Goal: Register for event/course

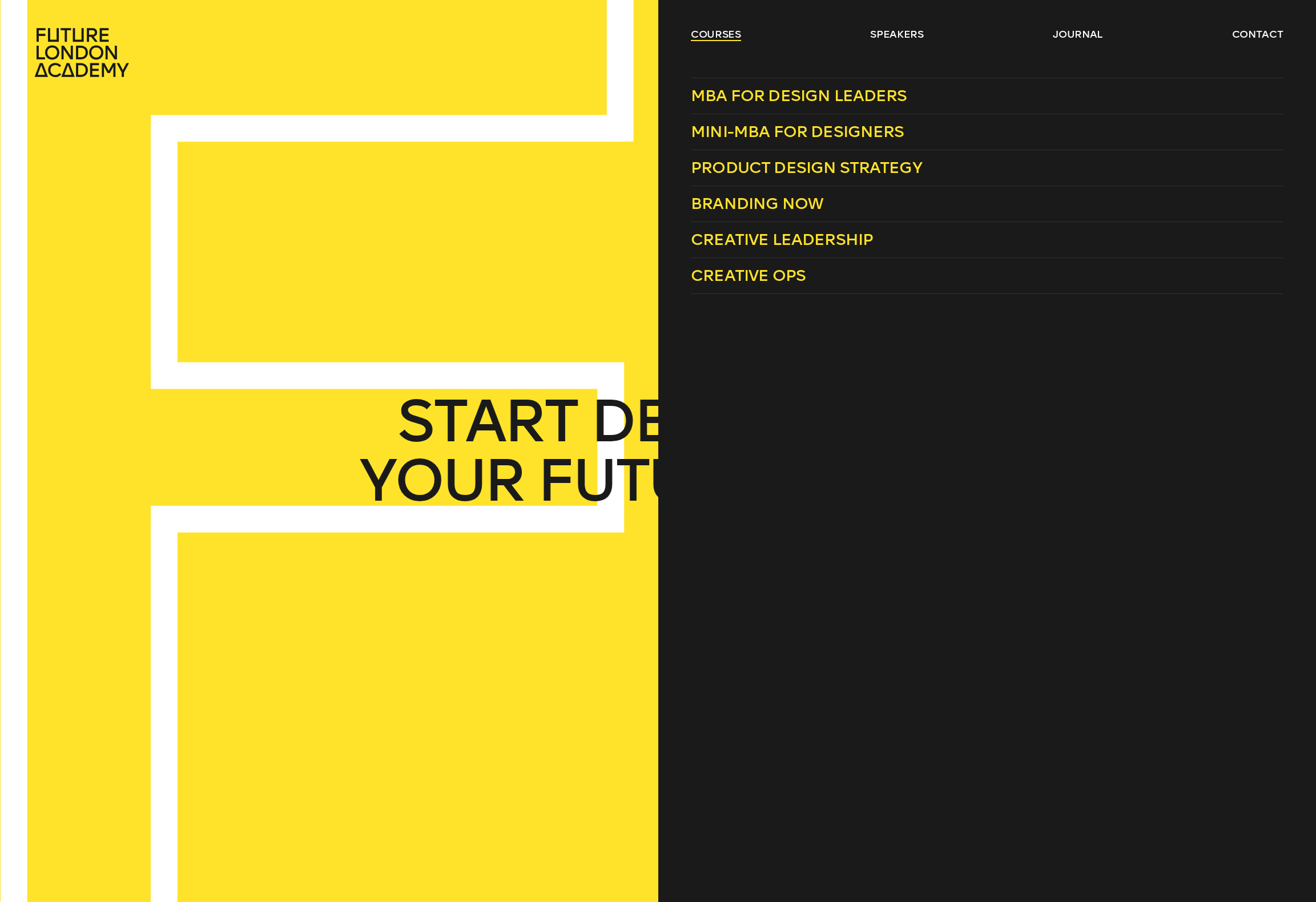
click at [698, 35] on link "courses" at bounding box center [716, 34] width 50 height 14
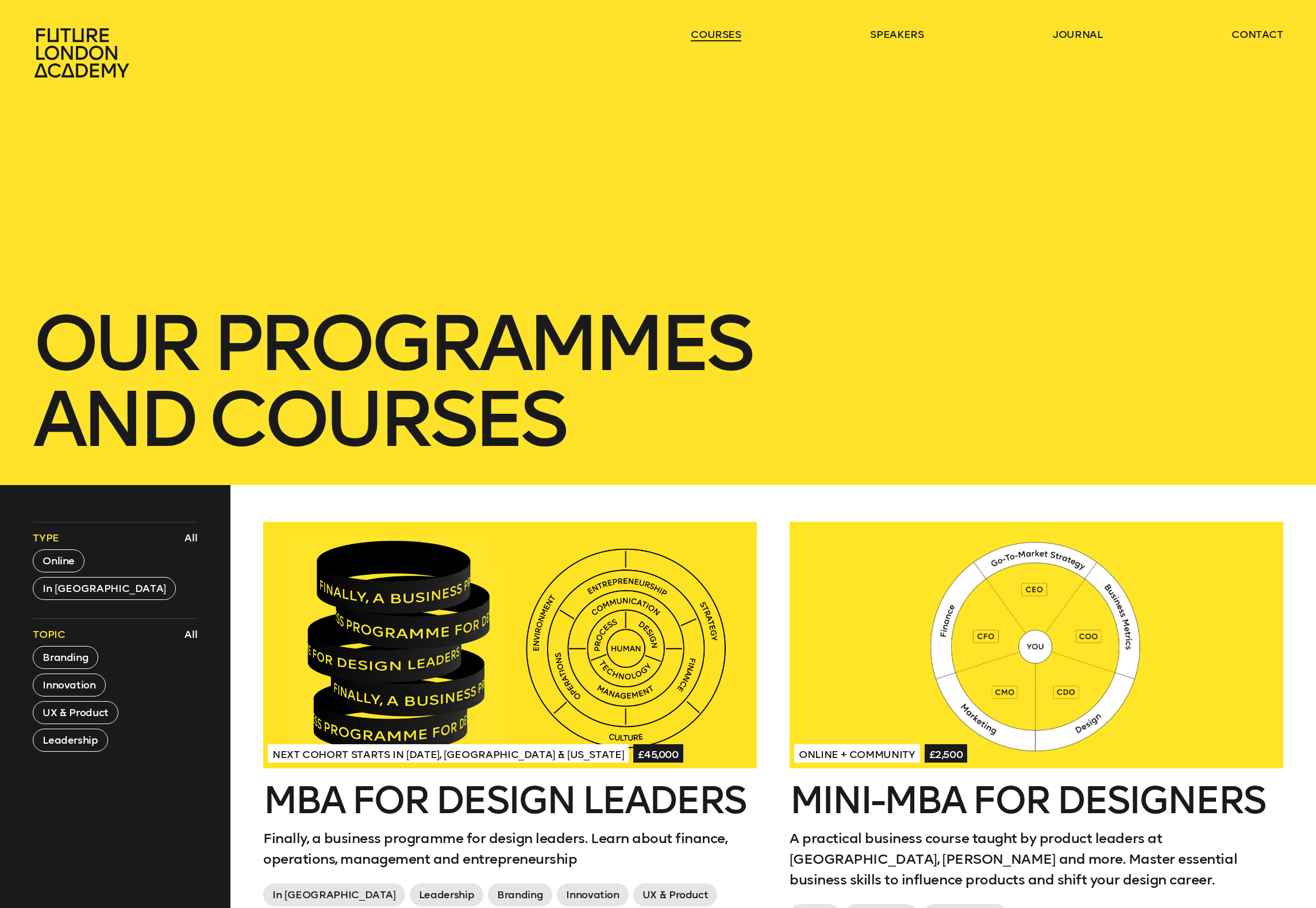
click at [703, 35] on link "courses" at bounding box center [716, 34] width 50 height 14
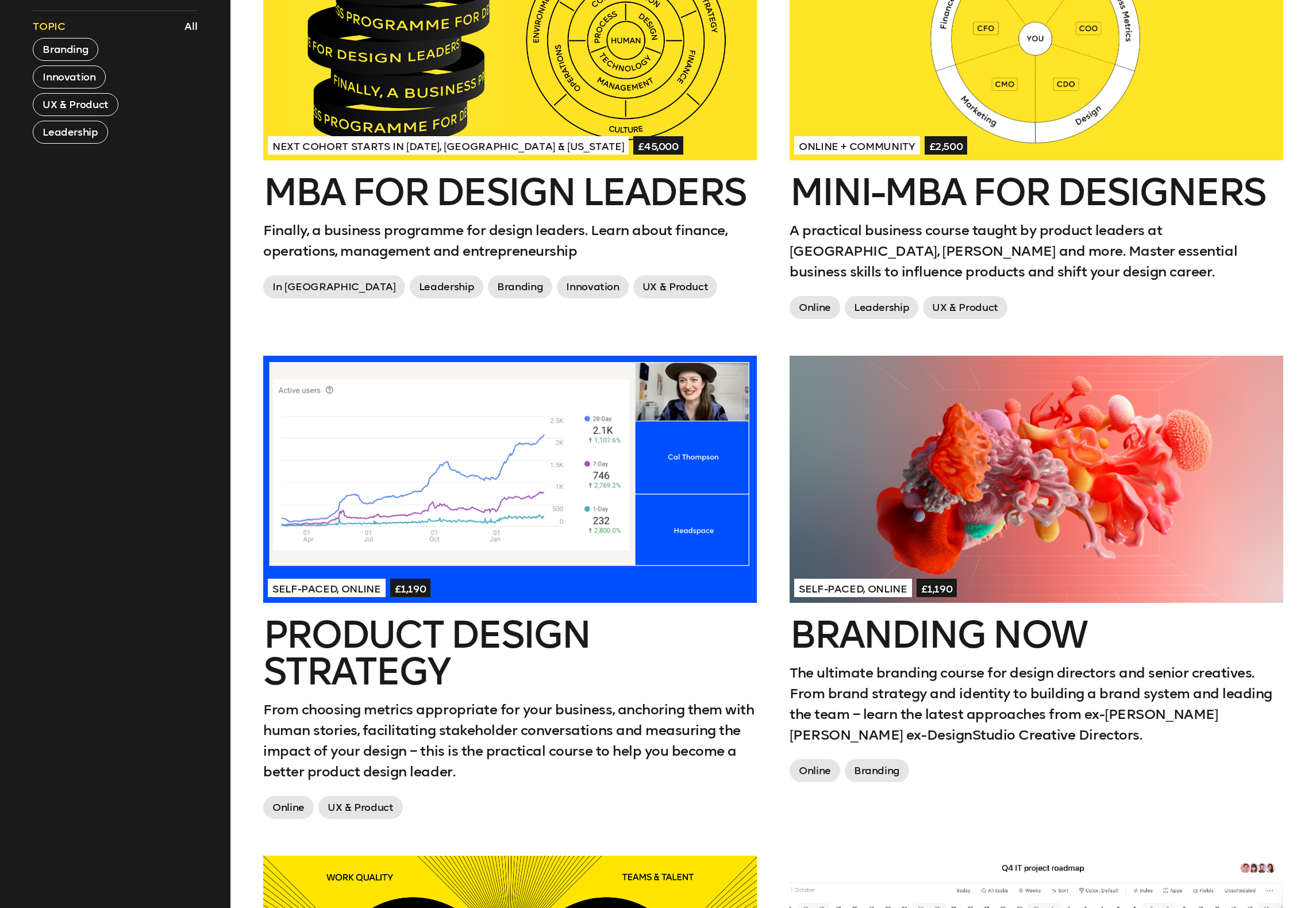
scroll to position [216, 0]
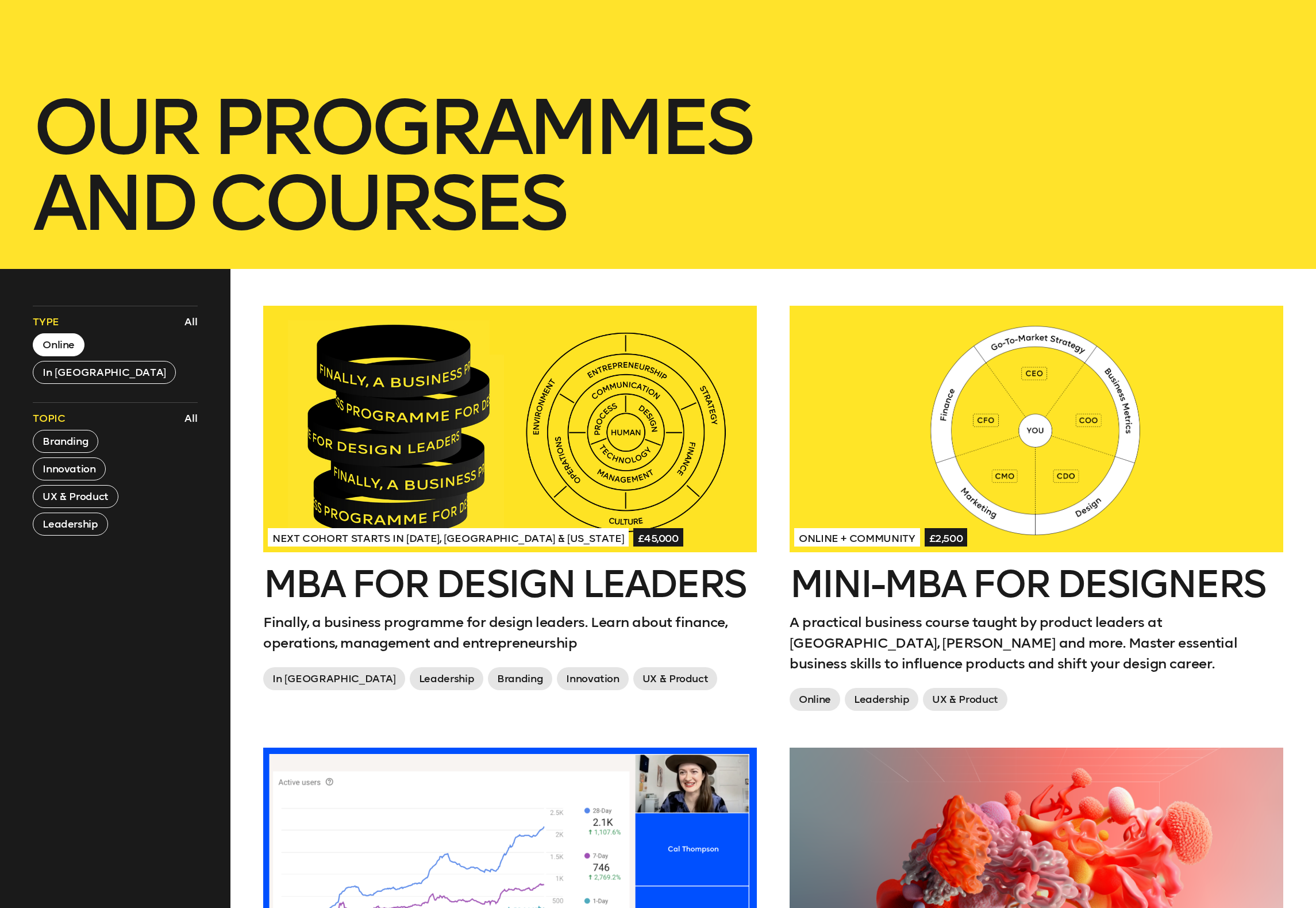
click at [68, 344] on button "Online" at bounding box center [59, 345] width 52 height 23
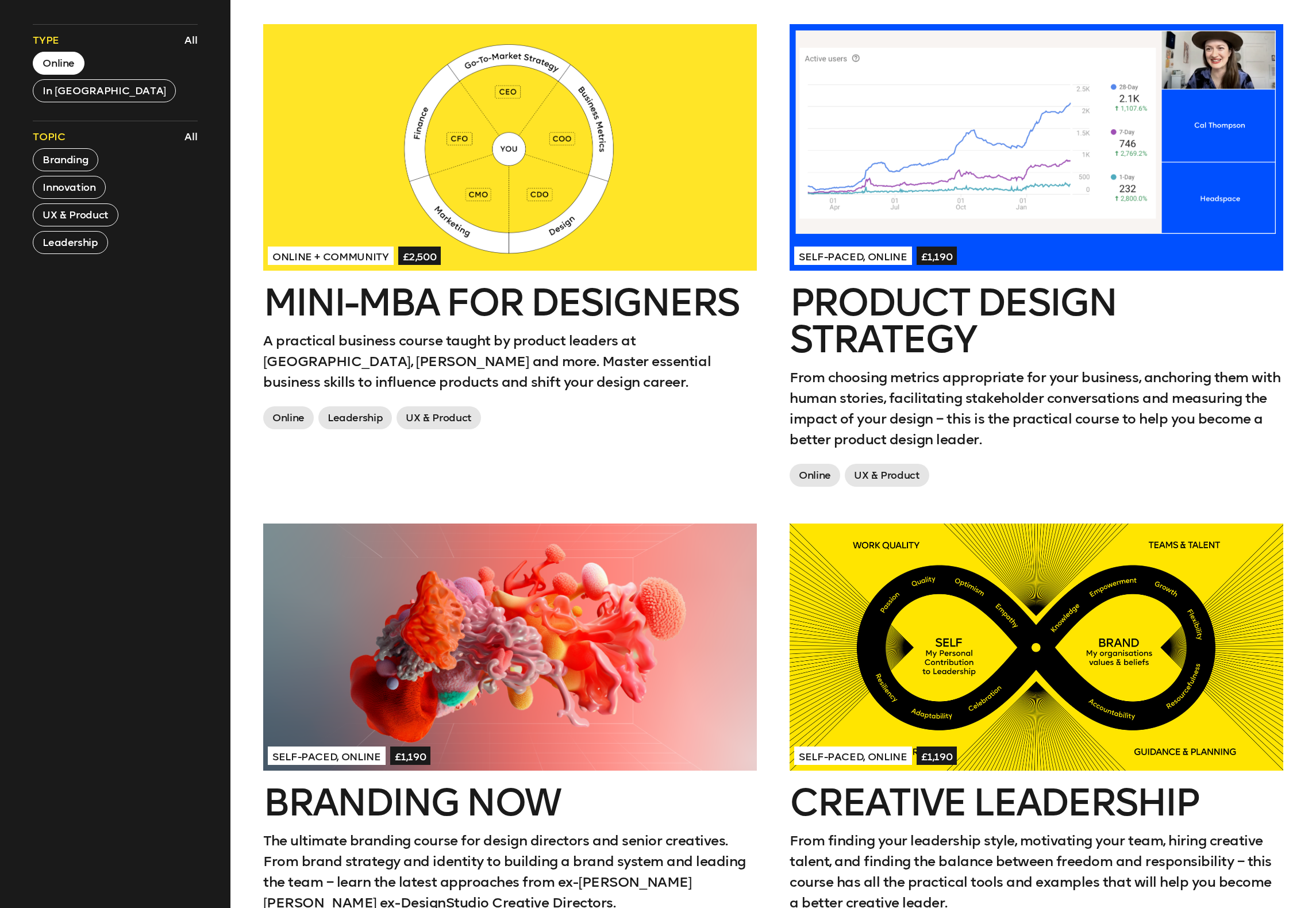
scroll to position [450, 0]
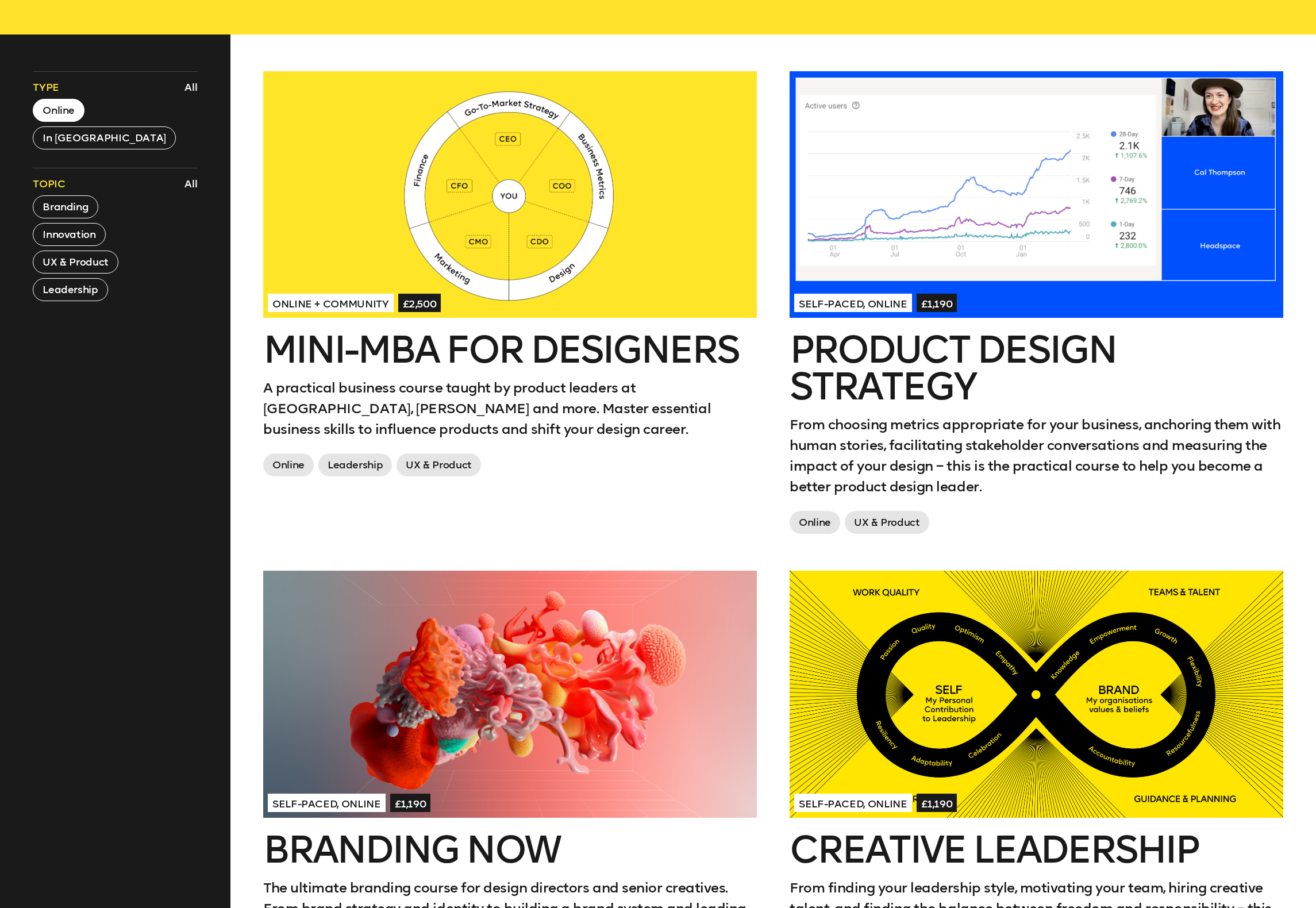
click at [954, 741] on div at bounding box center [1036, 694] width 494 height 247
